Goal: Navigation & Orientation: Find specific page/section

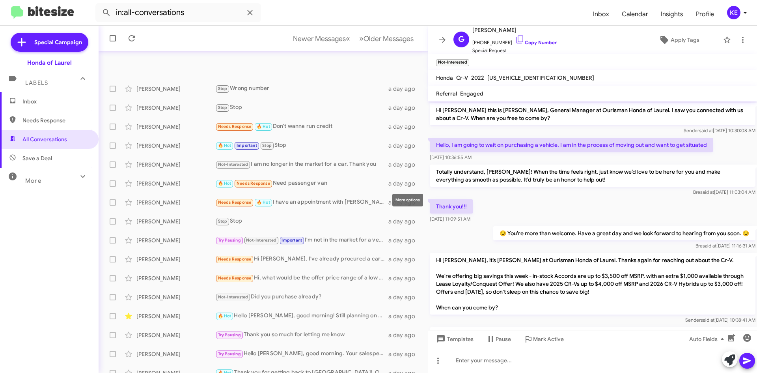
scroll to position [197, 0]
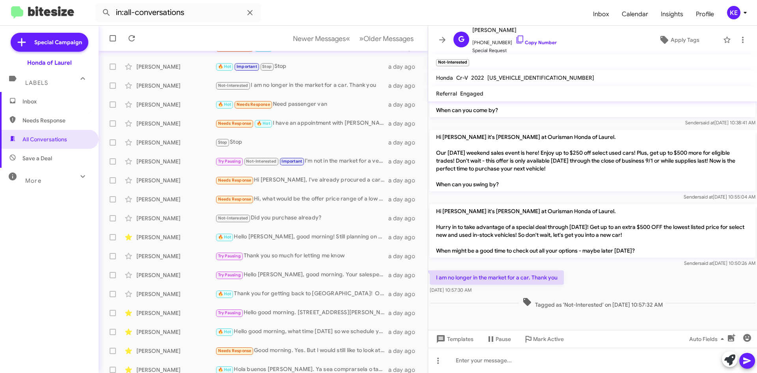
click at [439, 42] on icon at bounding box center [442, 39] width 9 height 9
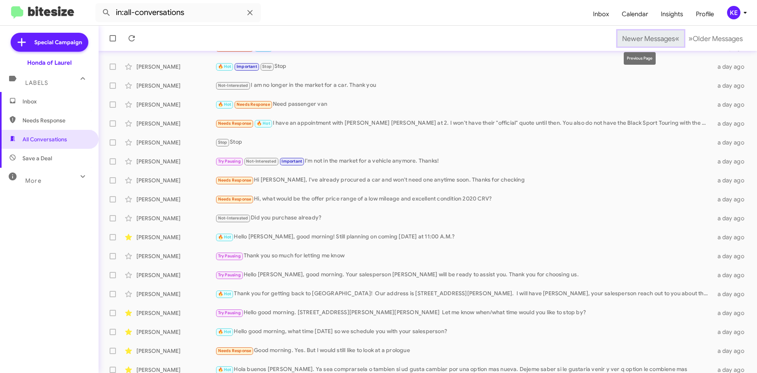
click at [628, 38] on span "Newer Messages" at bounding box center [649, 38] width 53 height 9
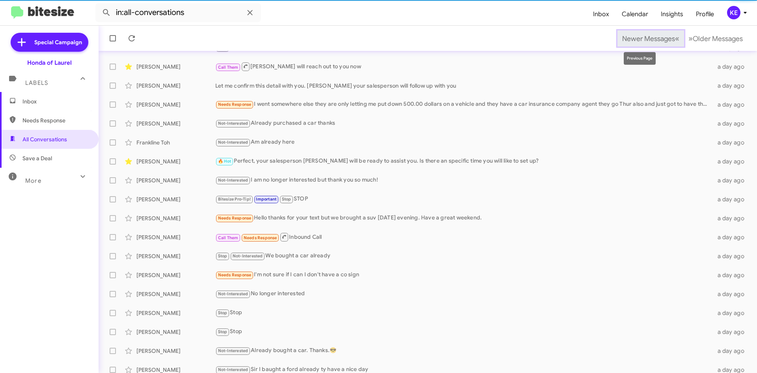
click at [637, 41] on span "Newer Messages" at bounding box center [649, 38] width 53 height 9
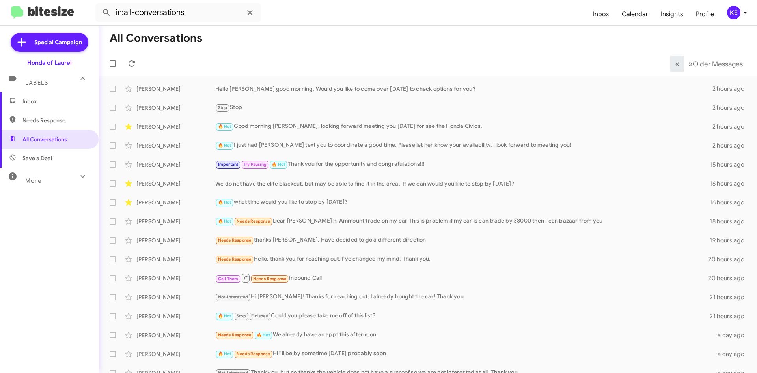
click at [45, 109] on span "Inbox" at bounding box center [49, 101] width 99 height 19
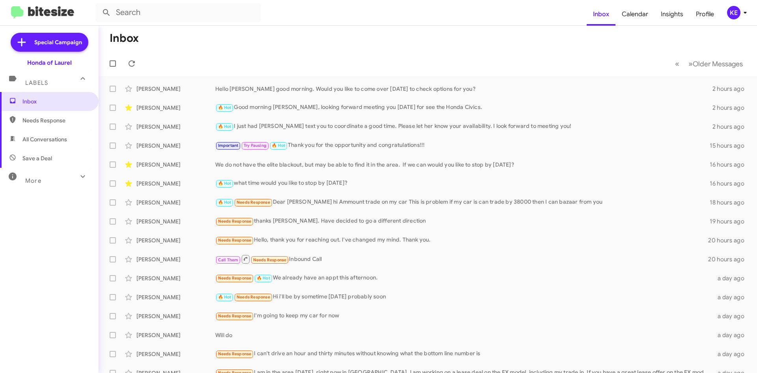
drag, startPoint x: 37, startPoint y: 138, endPoint x: 58, endPoint y: 137, distance: 20.2
click at [38, 138] on span "All Conversations" at bounding box center [44, 139] width 45 height 8
type input "in:all-conversations"
